Goal: Find specific page/section: Find specific page/section

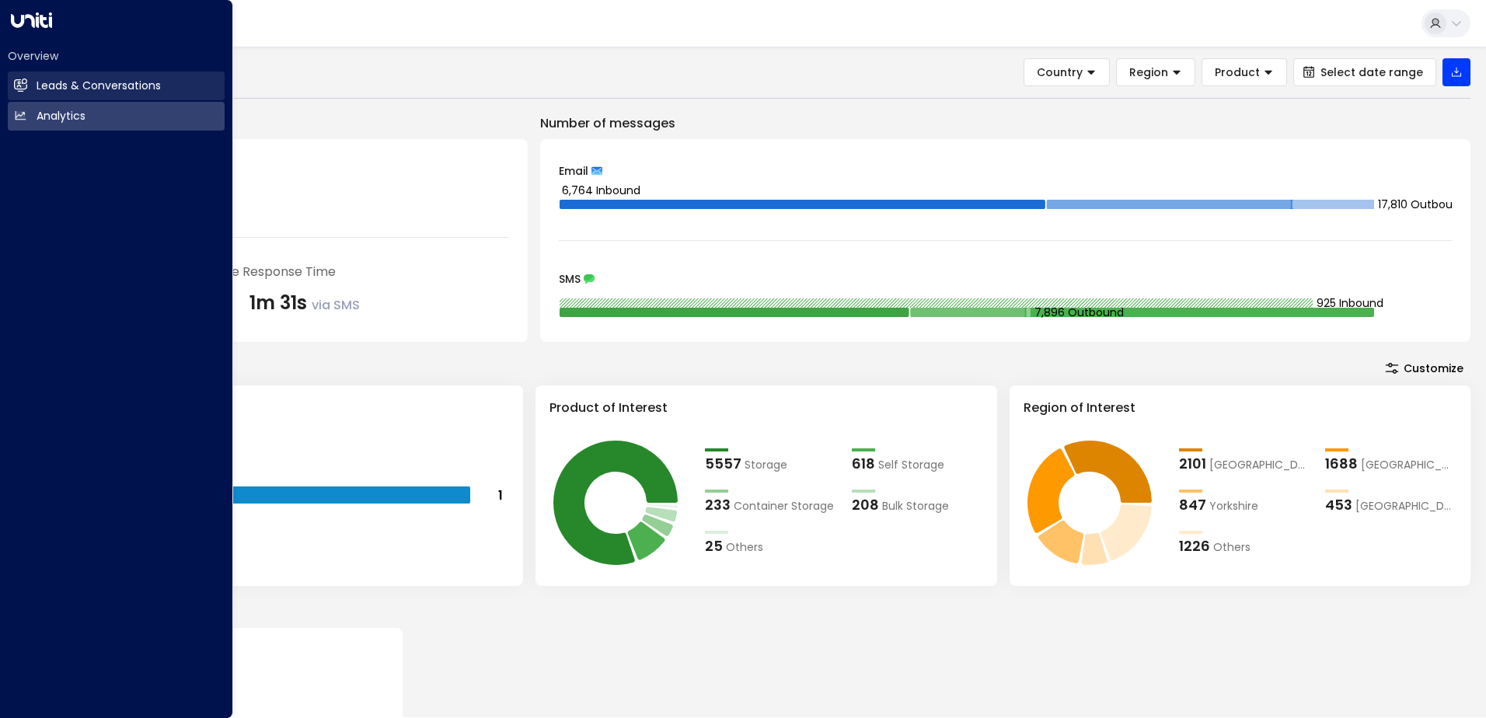
click at [52, 86] on h2 "Leads & Conversations" at bounding box center [99, 86] width 124 height 16
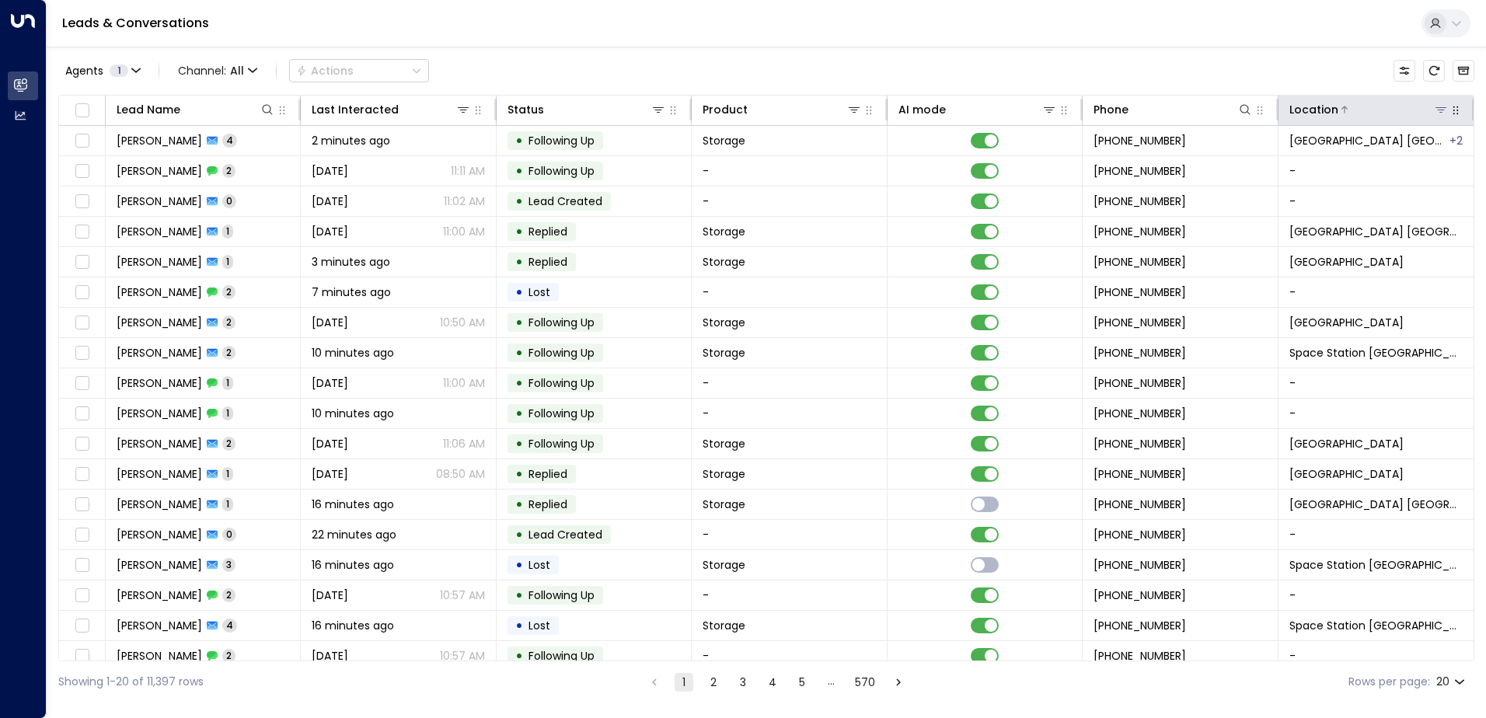
click at [1436, 108] on icon at bounding box center [1441, 109] width 11 height 5
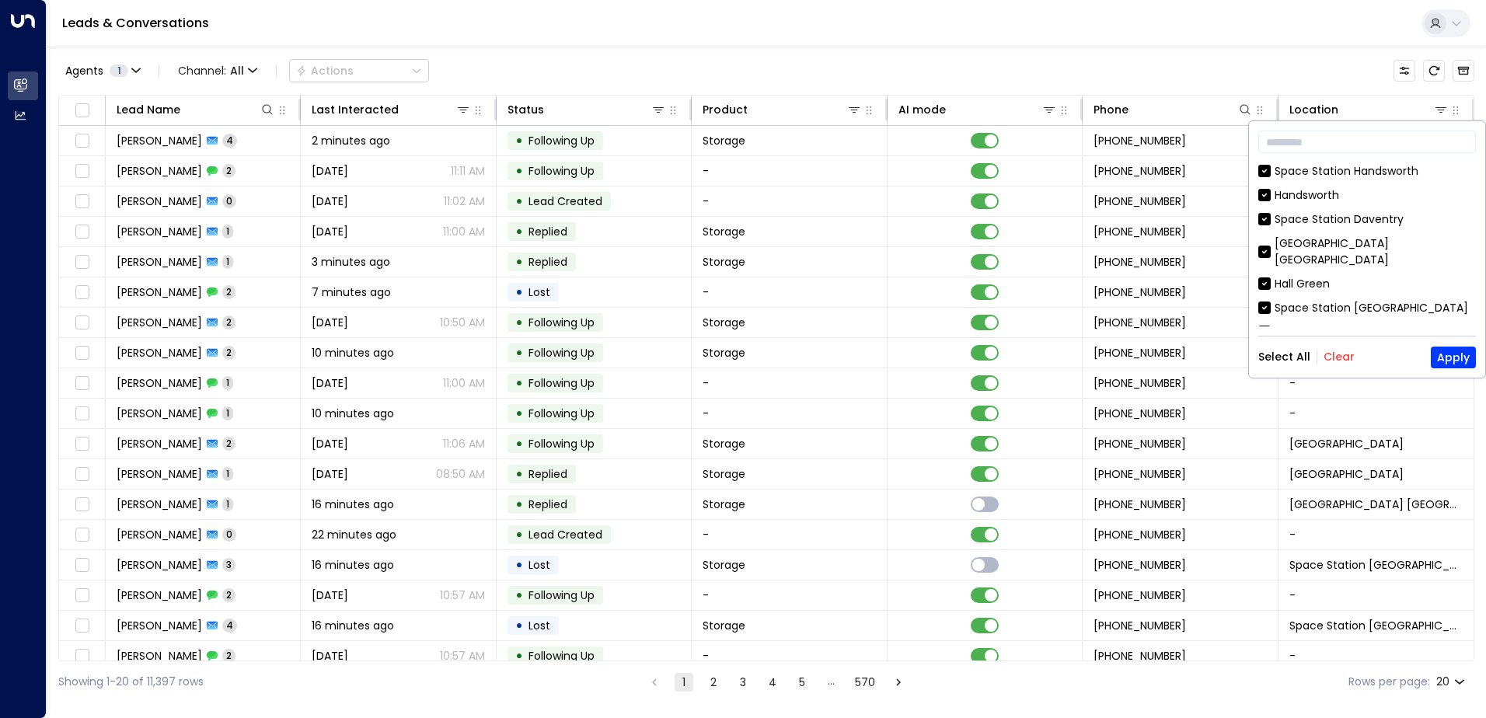
click at [1335, 354] on button "Clear" at bounding box center [1339, 357] width 31 height 12
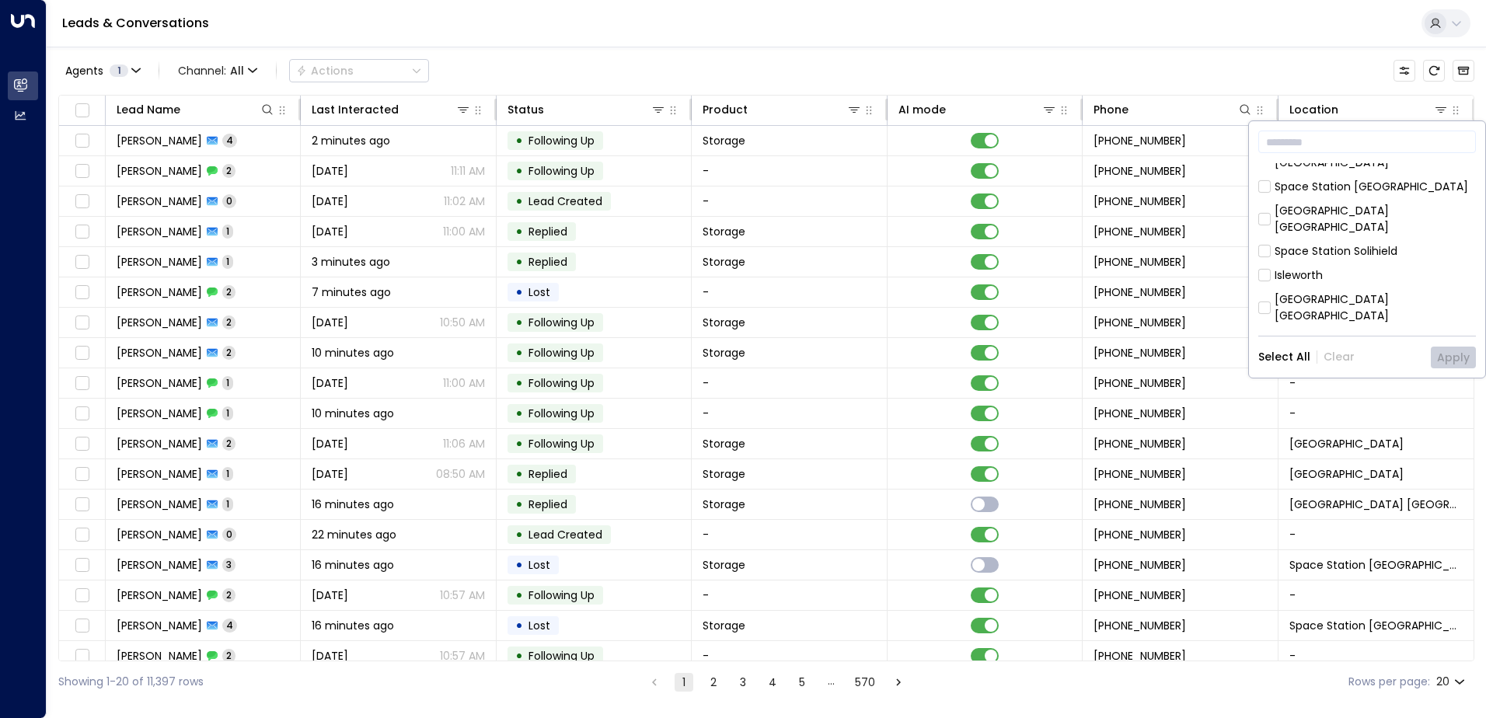
scroll to position [466, 0]
click at [1384, 333] on div "[GEOGRAPHIC_DATA] [GEOGRAPHIC_DATA]" at bounding box center [1375, 349] width 201 height 33
click at [1454, 351] on button "Apply" at bounding box center [1453, 358] width 45 height 22
